Goal: Obtain resource: Download file/media

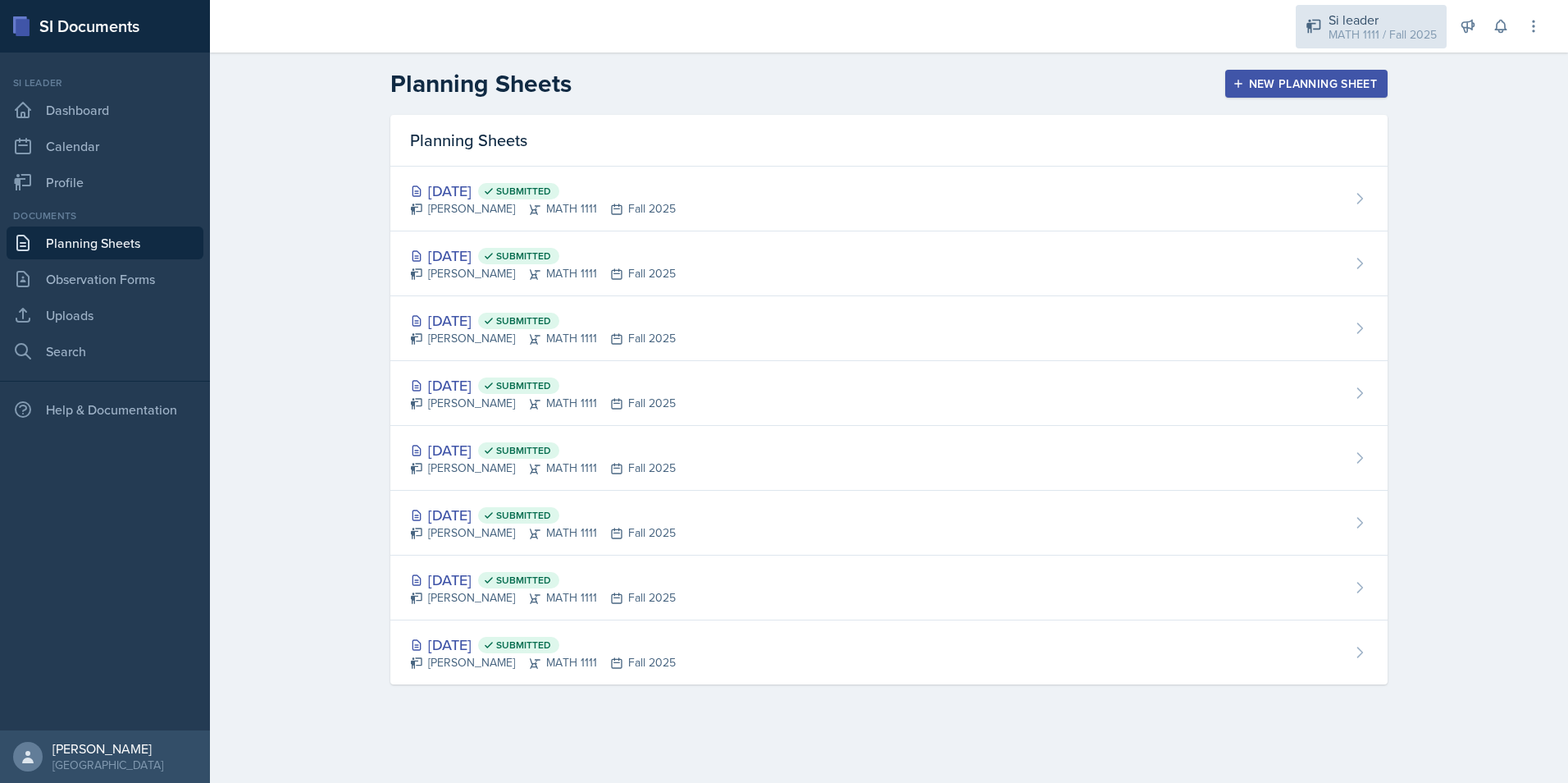
click at [1378, 24] on div "Si leader" at bounding box center [1381, 20] width 108 height 20
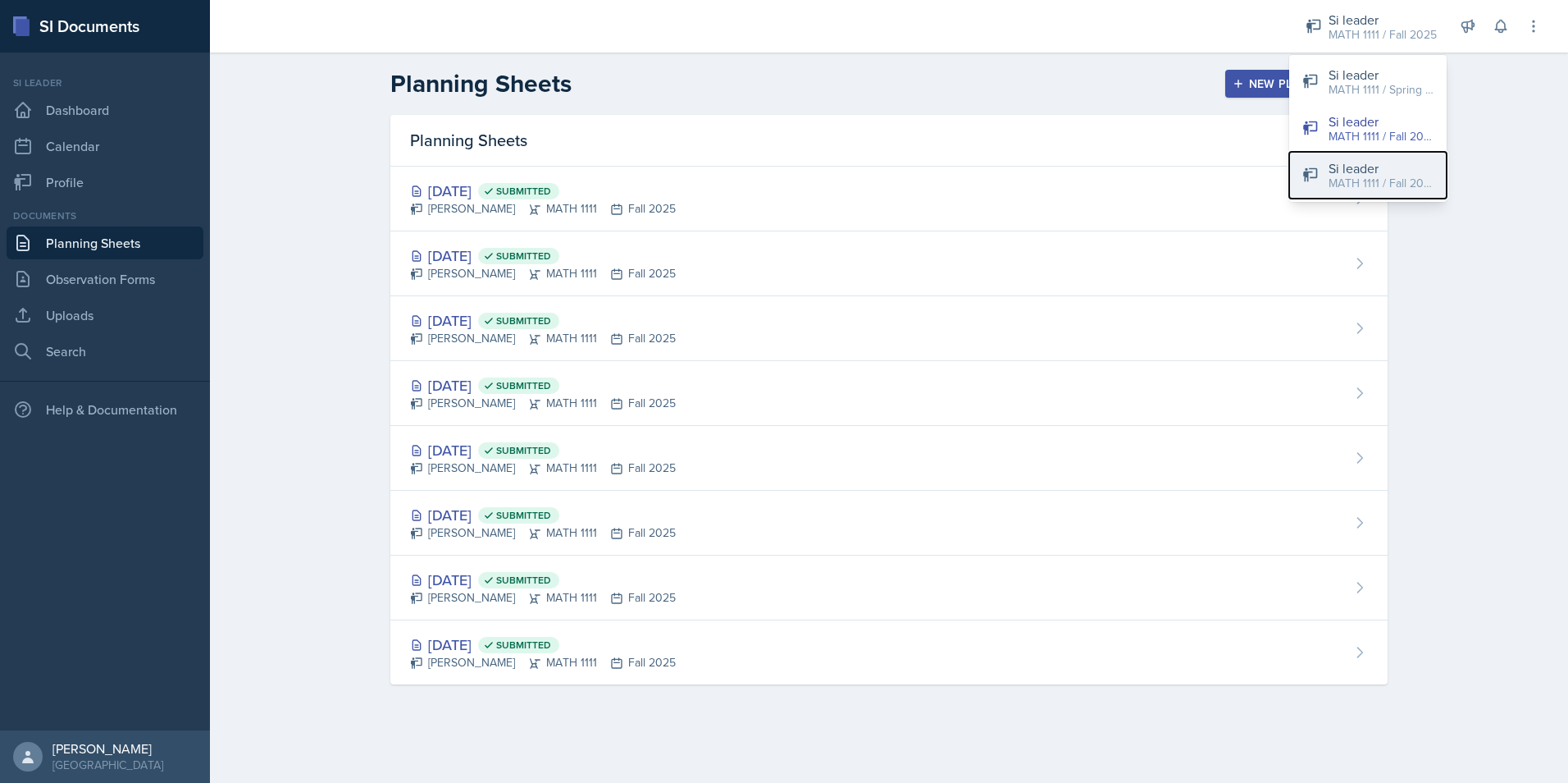
click at [1336, 169] on div "Si leader" at bounding box center [1380, 169] width 105 height 20
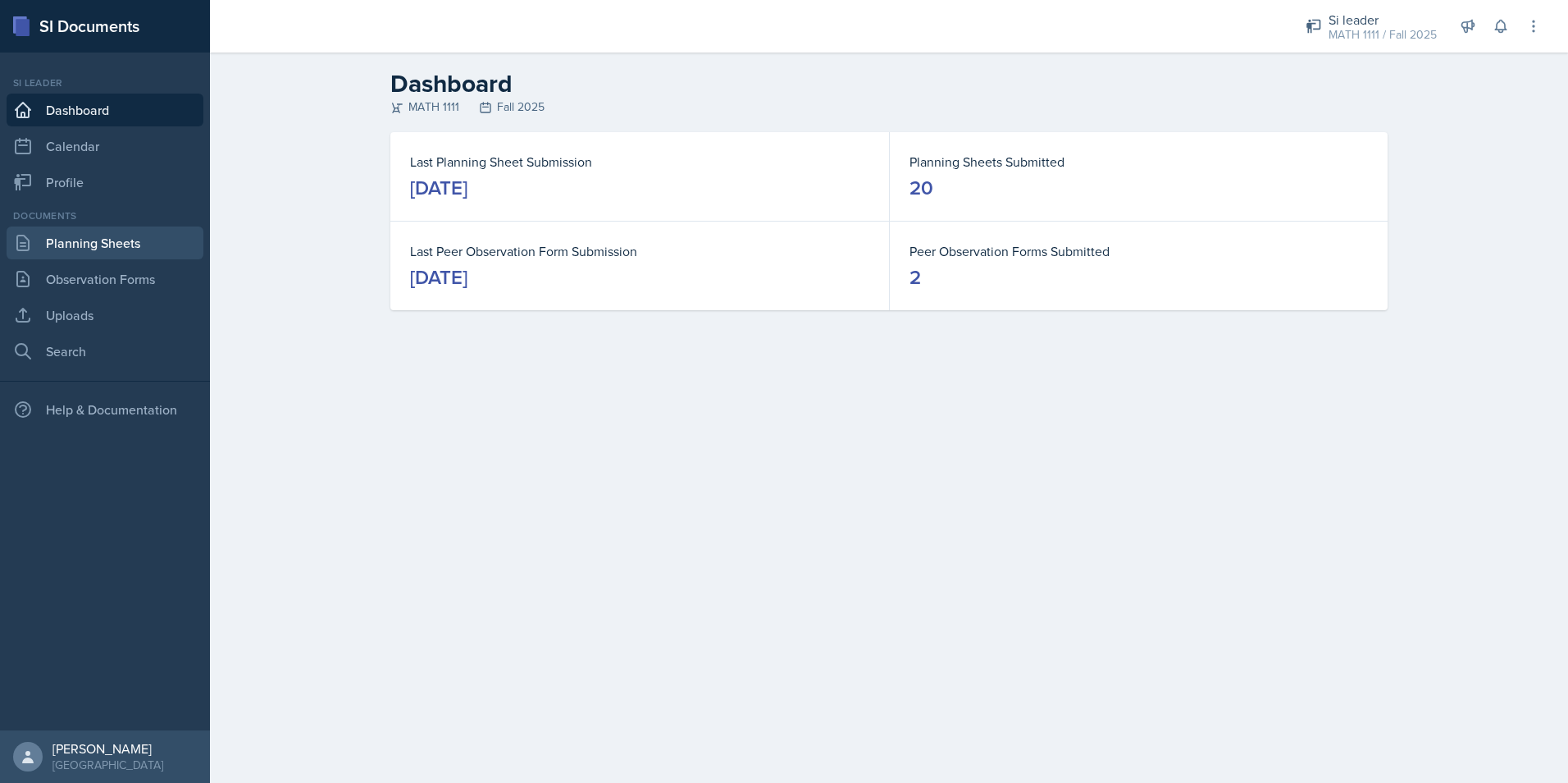
click at [130, 246] on link "Planning Sheets" at bounding box center [104, 243] width 197 height 33
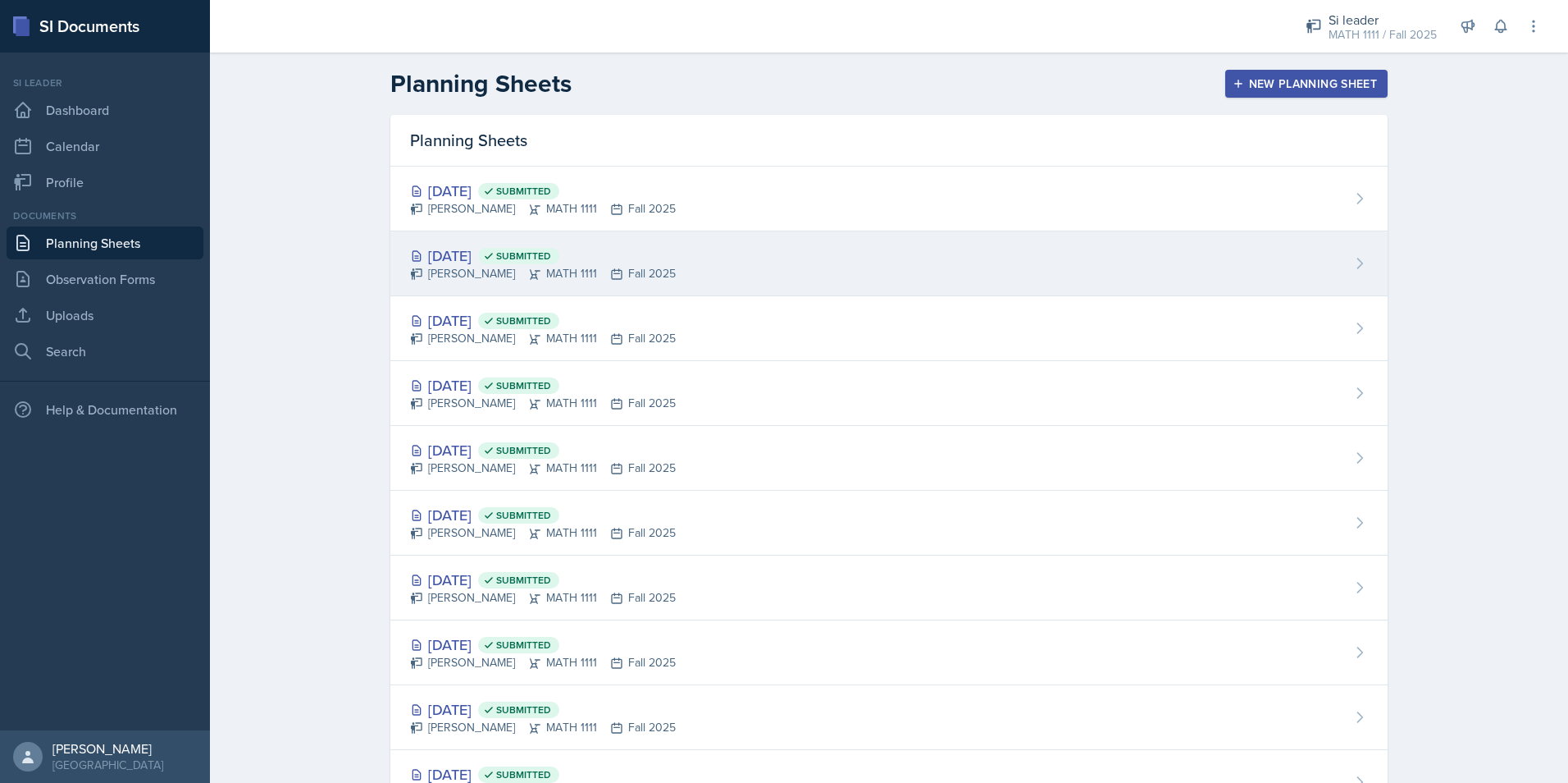
click at [475, 254] on div "[DATE] Submitted" at bounding box center [543, 256] width 265 height 22
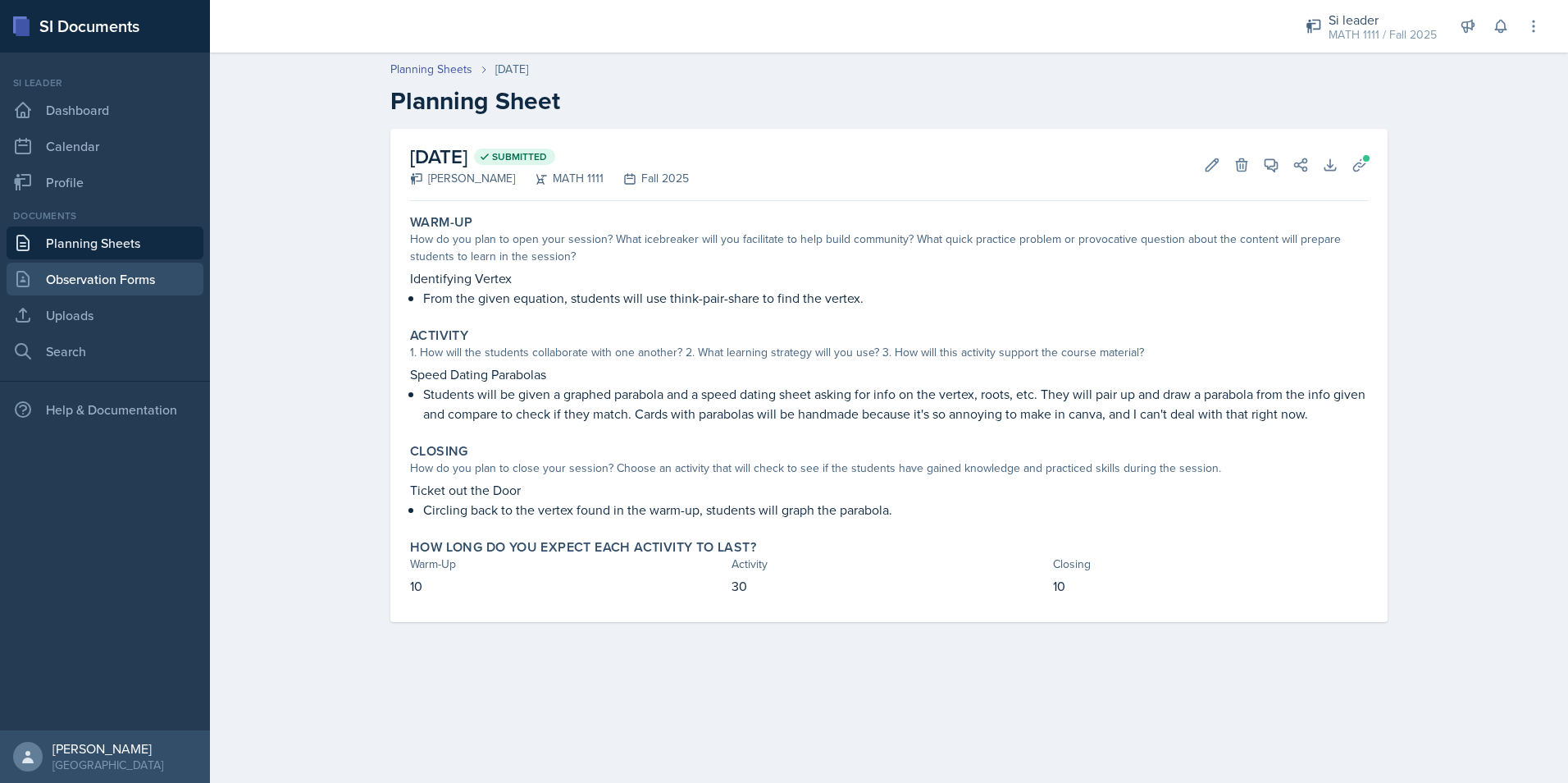
click at [98, 275] on link "Observation Forms" at bounding box center [104, 279] width 197 height 33
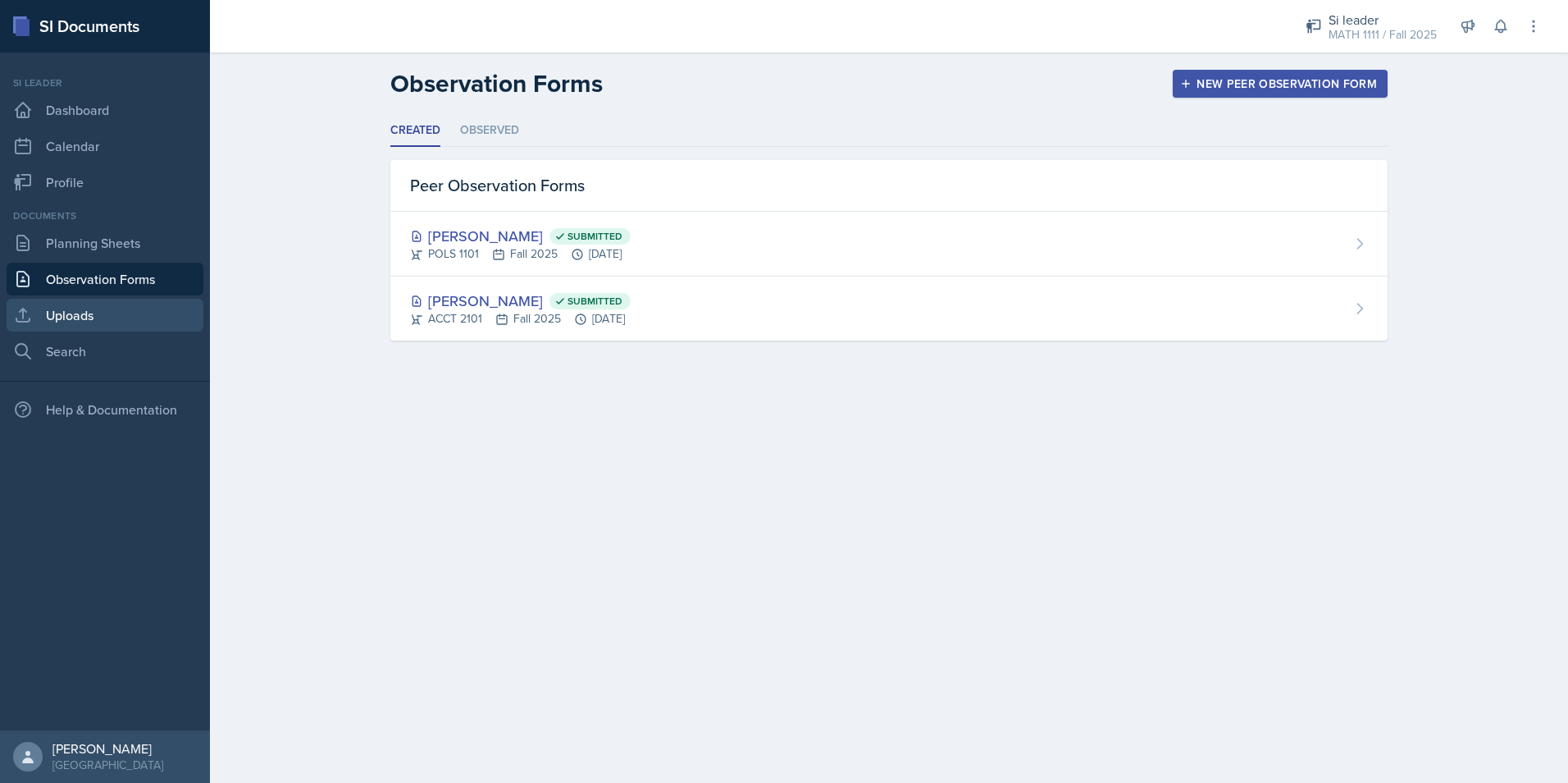
click at [114, 312] on link "Uploads" at bounding box center [104, 314] width 197 height 33
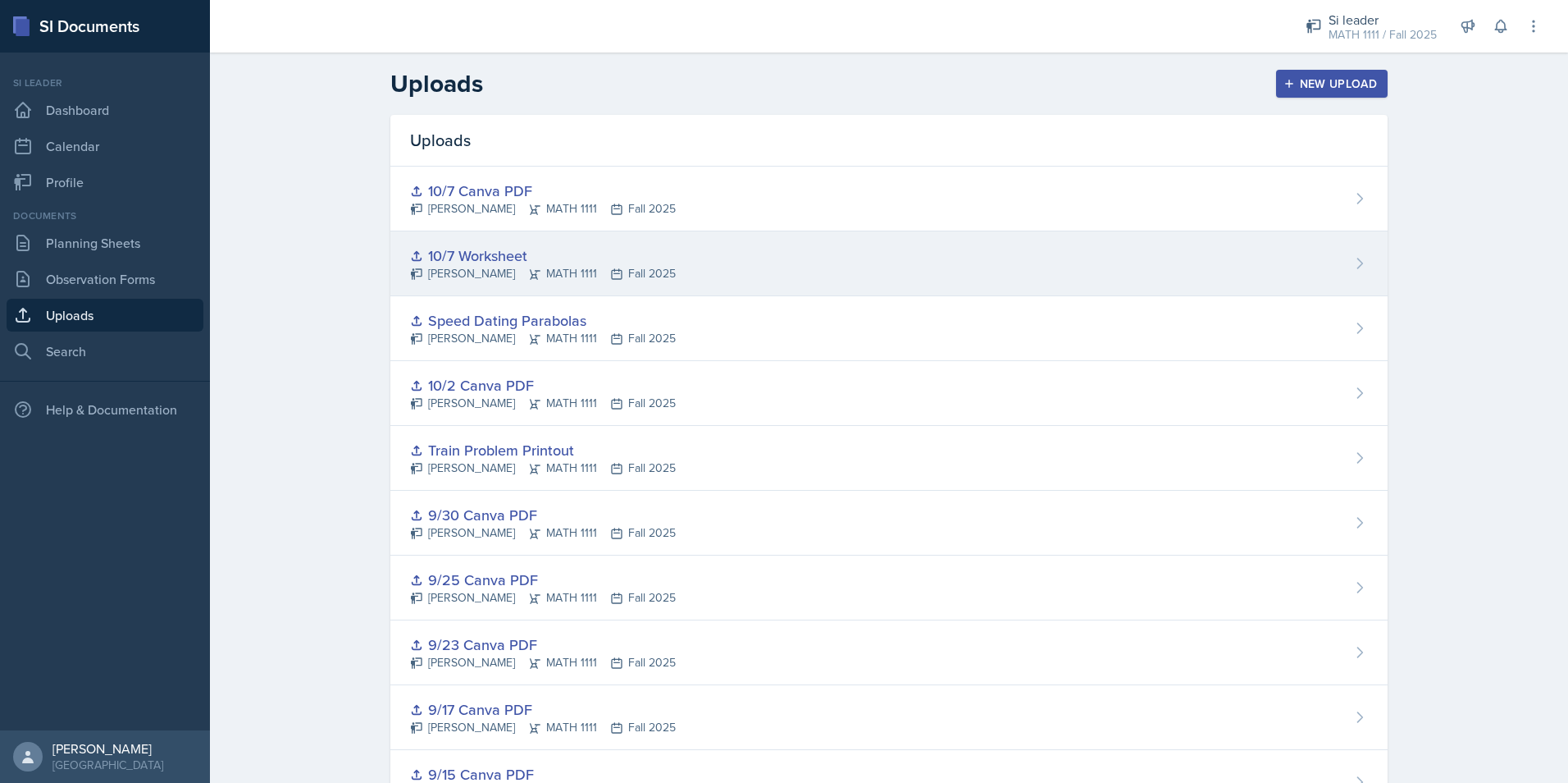
click at [444, 259] on div "10/7 Worksheet" at bounding box center [543, 256] width 265 height 22
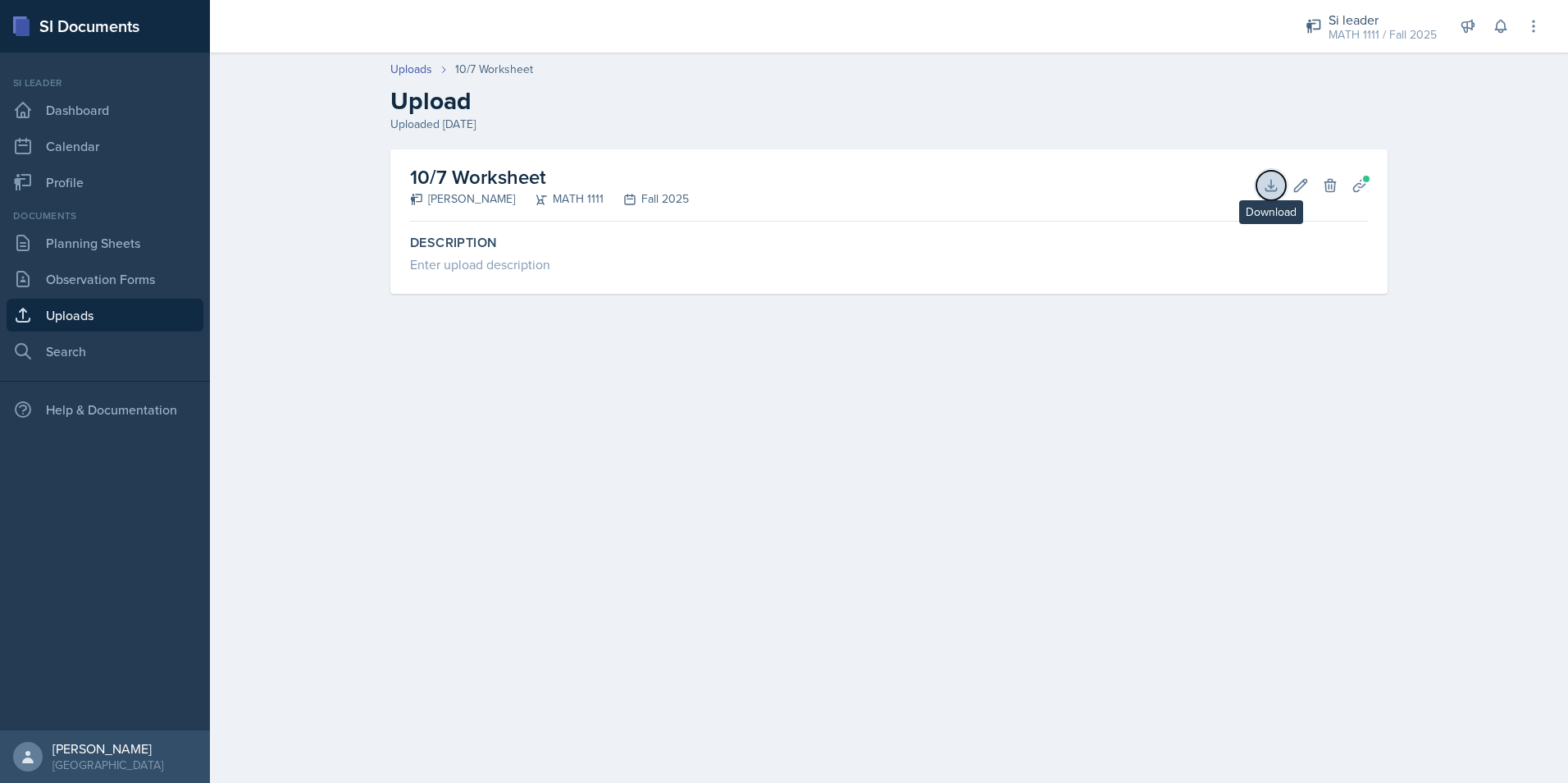
click at [1278, 188] on icon at bounding box center [1271, 186] width 16 height 16
click at [57, 281] on link "Observation Forms" at bounding box center [104, 279] width 197 height 33
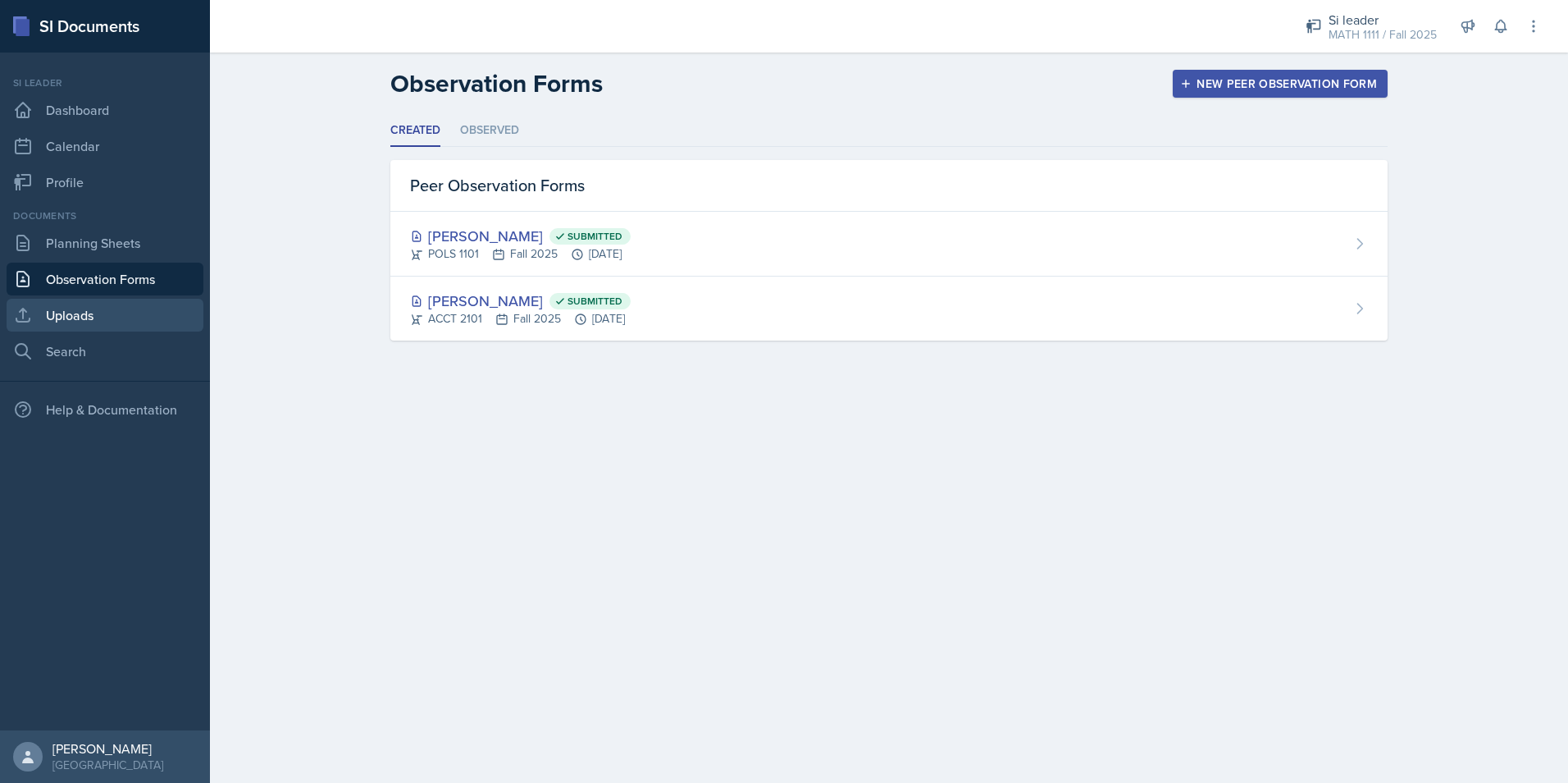
click at [55, 318] on link "Uploads" at bounding box center [104, 314] width 197 height 33
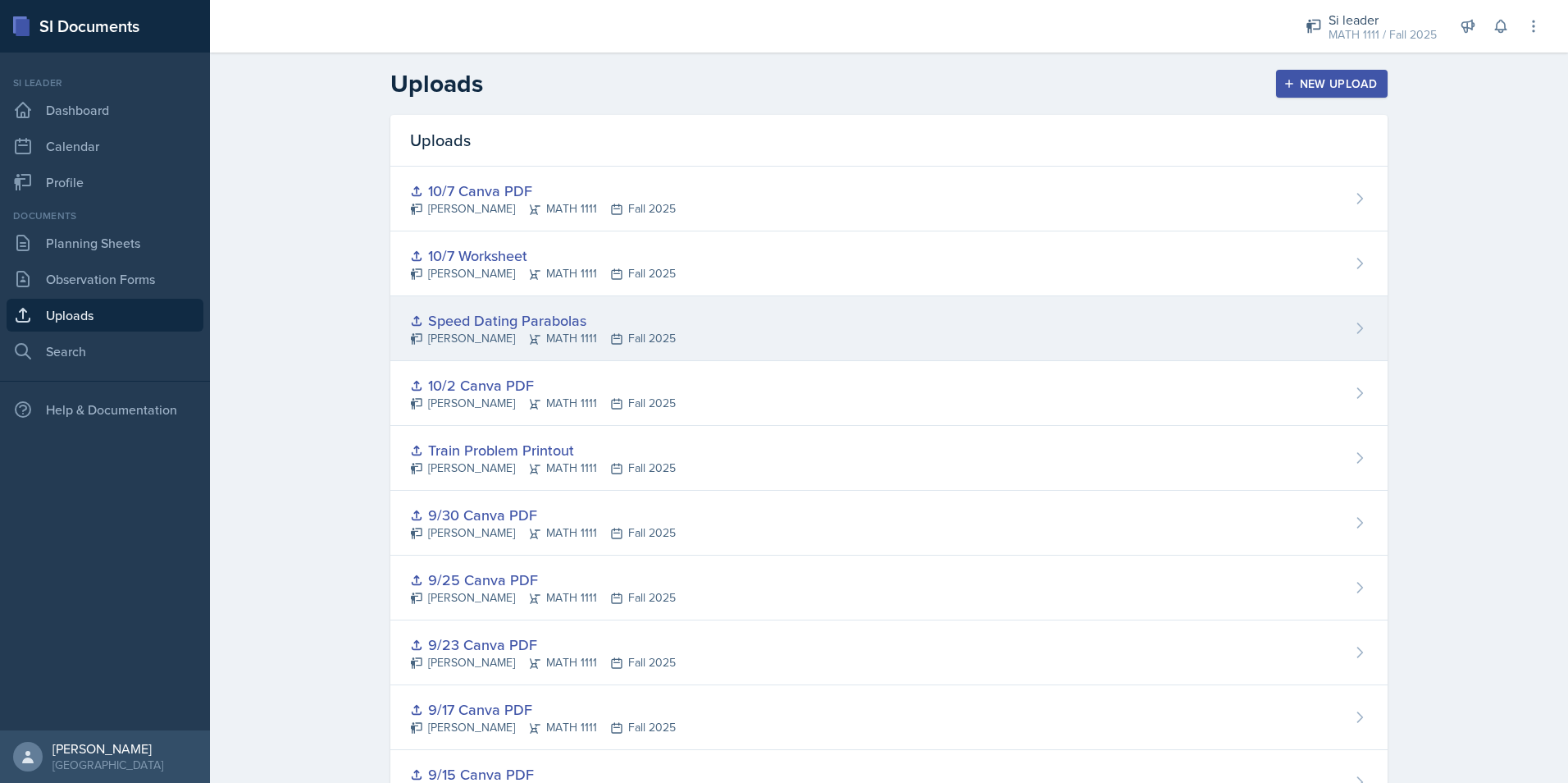
click at [461, 316] on div "Speed Dating Parabolas" at bounding box center [543, 320] width 265 height 22
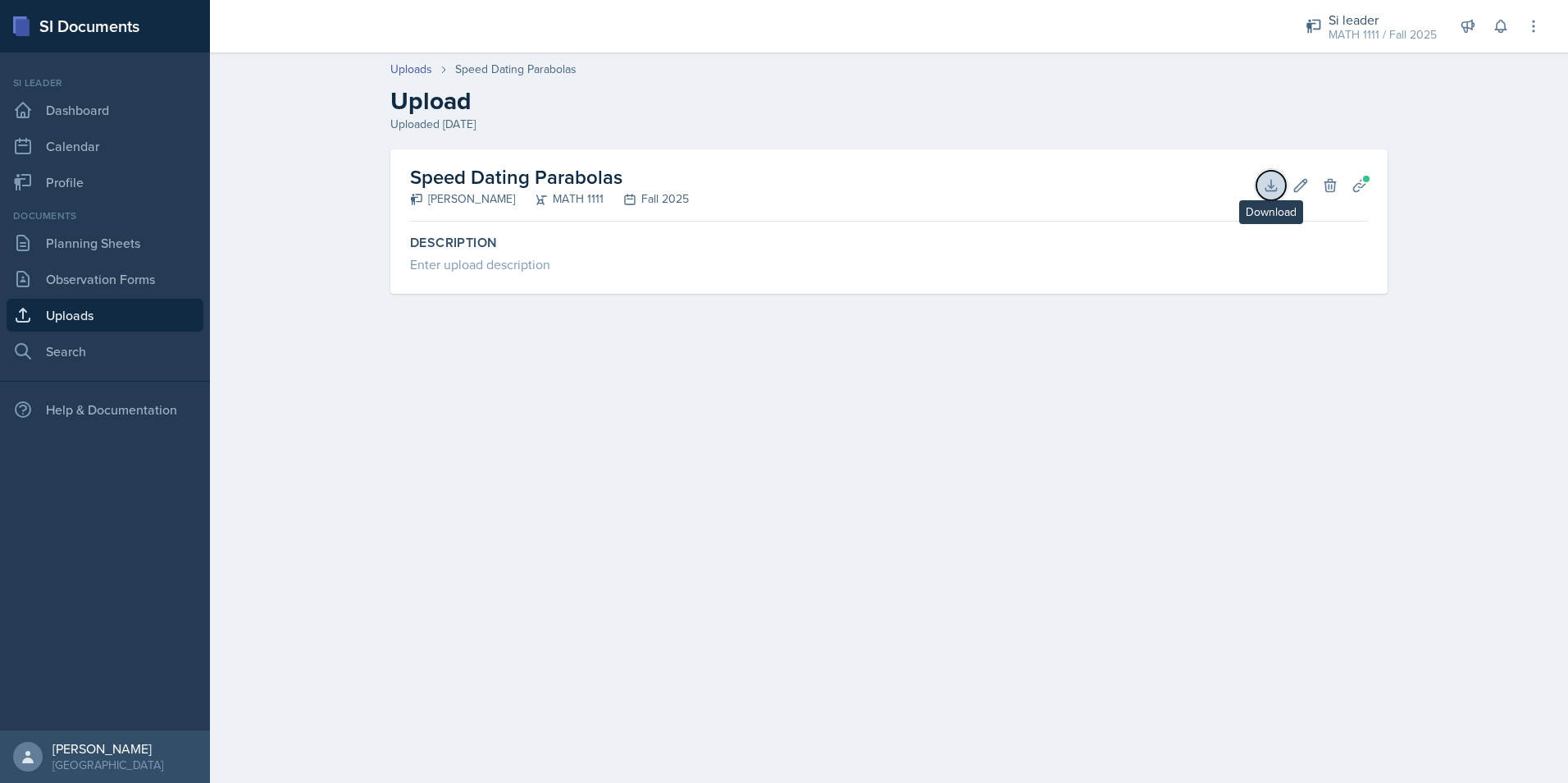
click at [1269, 186] on icon at bounding box center [1271, 185] width 11 height 11
click at [1373, 36] on div "MATH 1111 / Fall 2025" at bounding box center [1381, 34] width 108 height 17
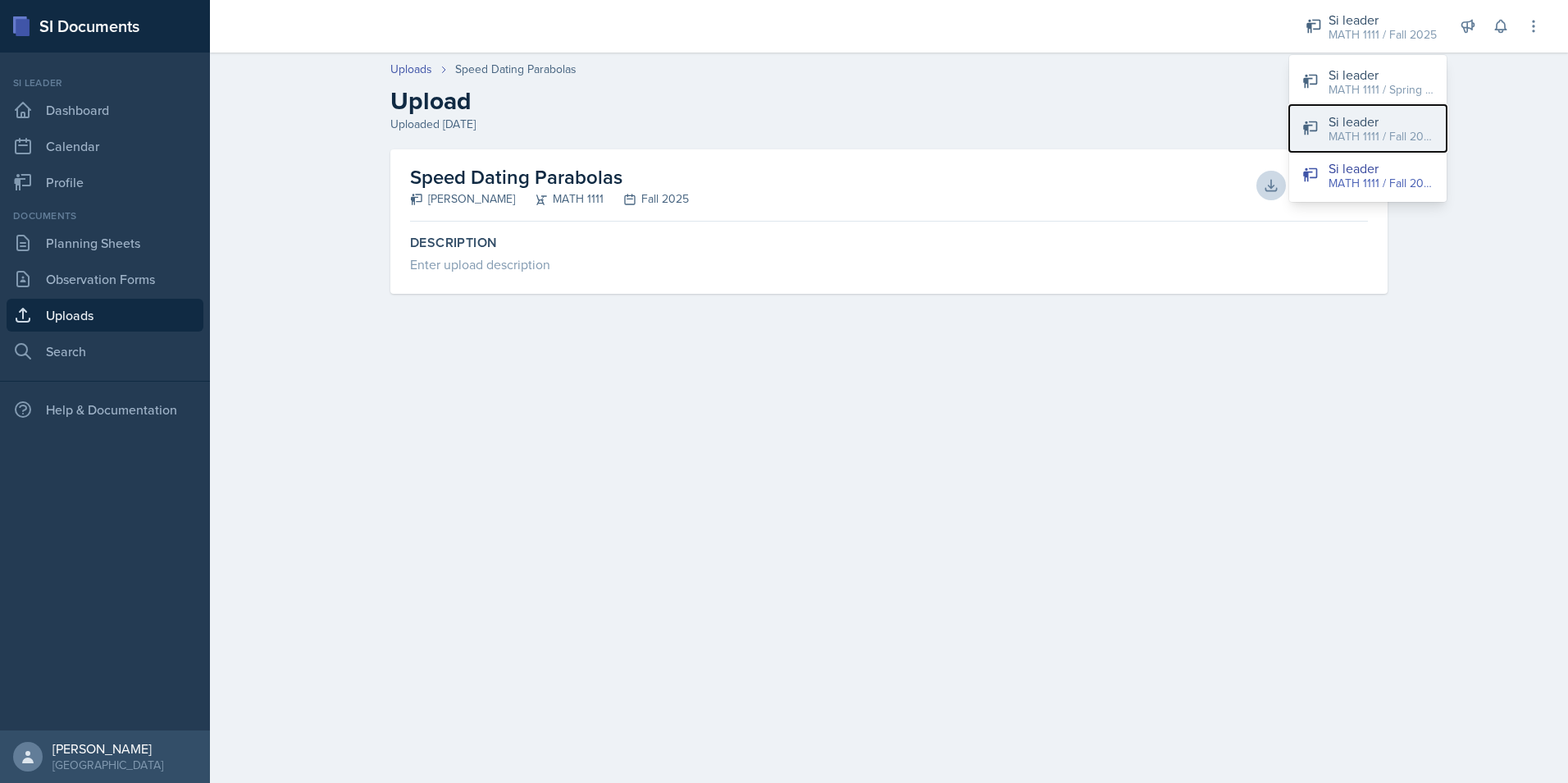
click at [1371, 133] on div "MATH 1111 / Fall 2025" at bounding box center [1380, 136] width 105 height 17
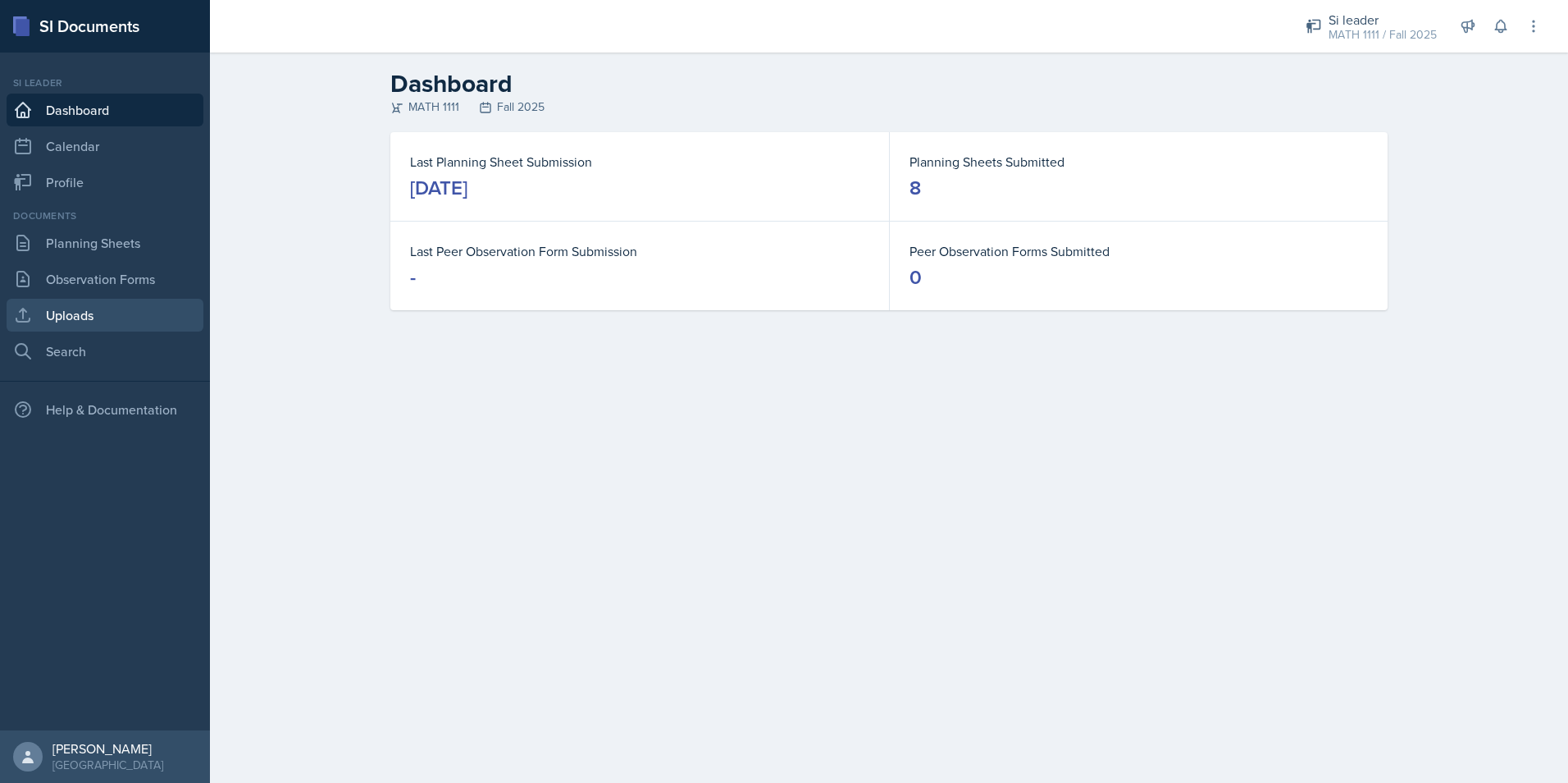
click at [129, 311] on link "Uploads" at bounding box center [104, 314] width 197 height 33
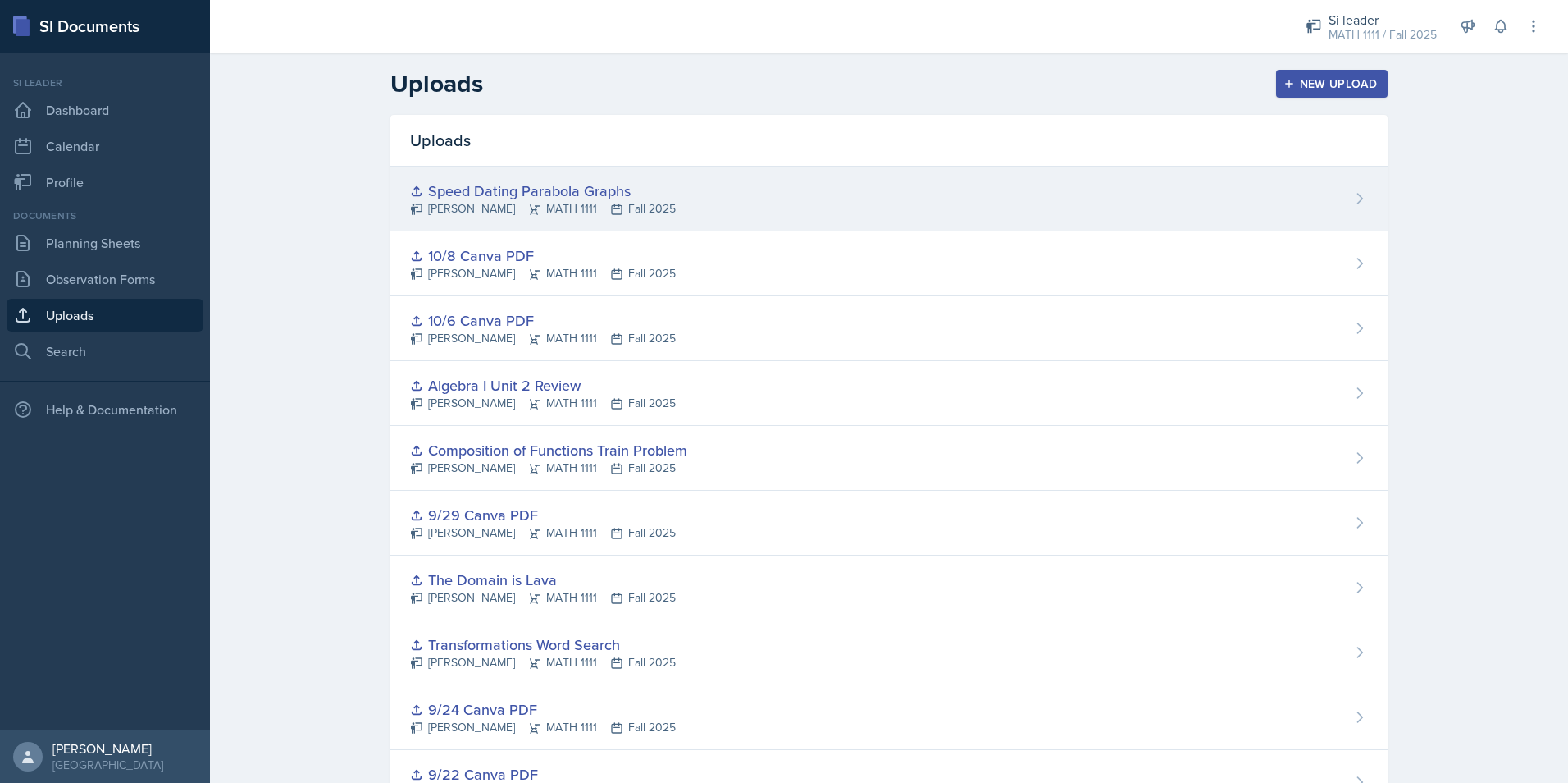
click at [523, 192] on div "Speed Dating Parabola Graphs" at bounding box center [543, 190] width 265 height 22
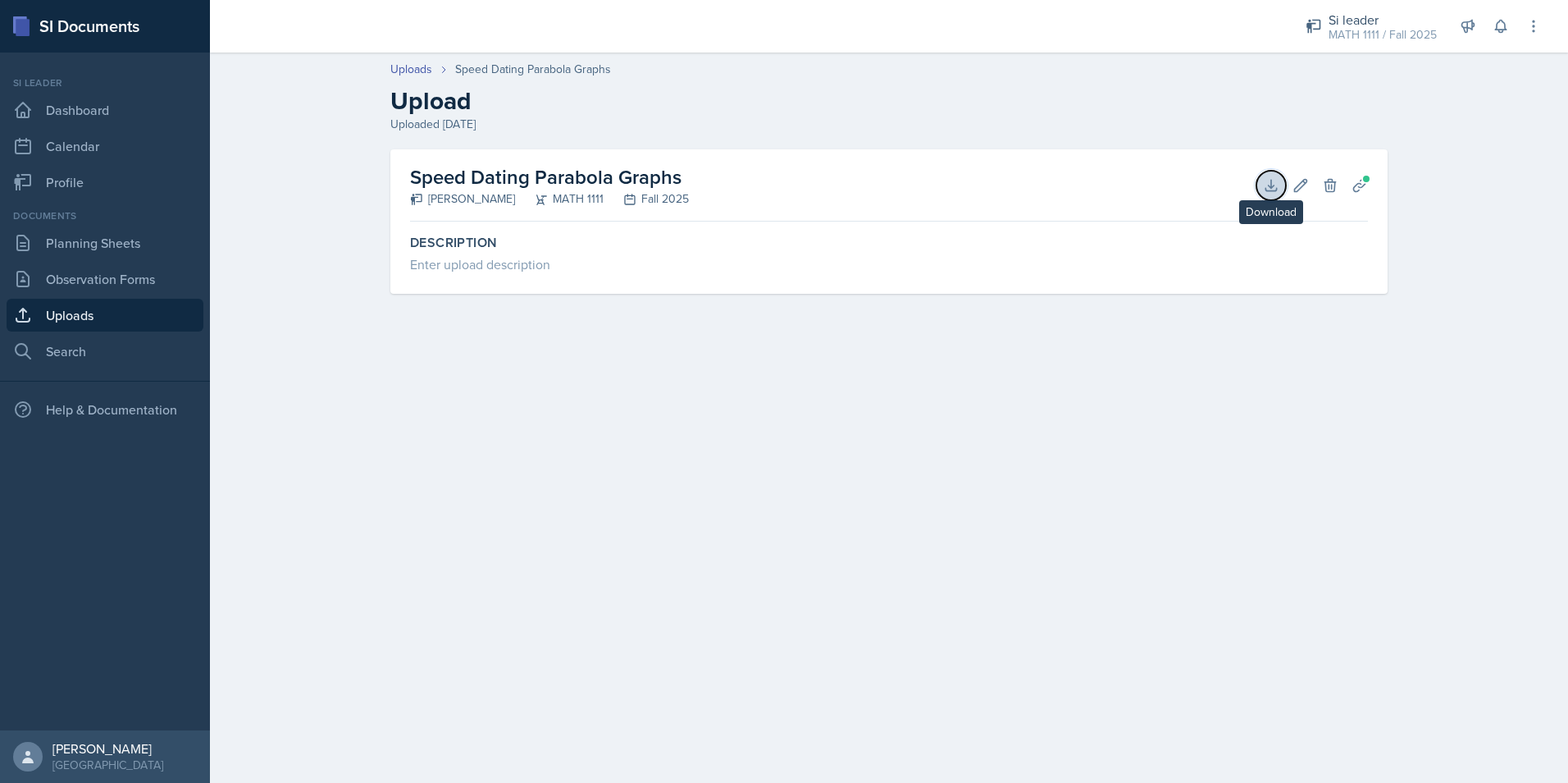
click at [1260, 190] on button "Download" at bounding box center [1271, 185] width 30 height 30
